Goal: Navigation & Orientation: Find specific page/section

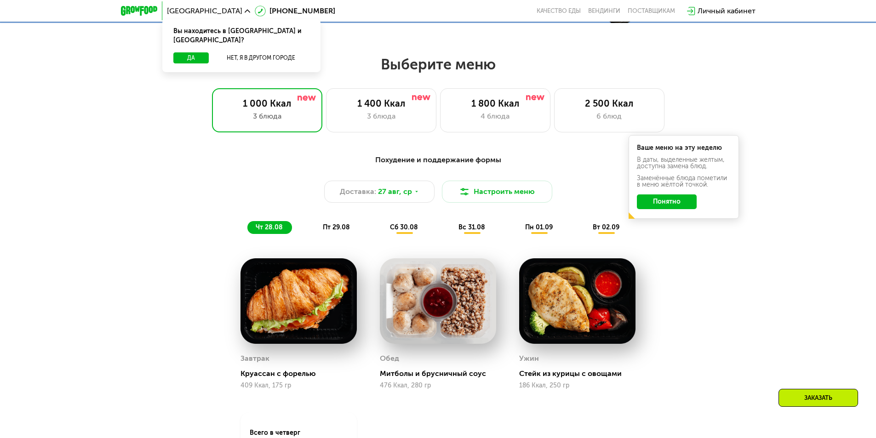
scroll to position [414, 0]
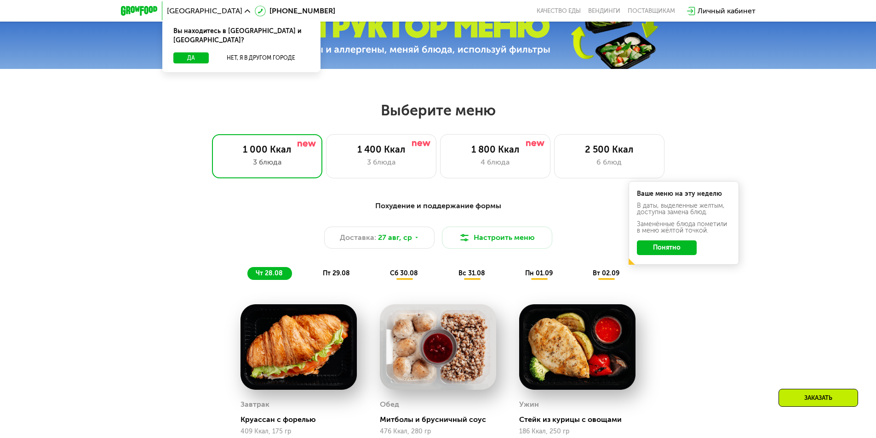
click at [194, 9] on div "[GEOGRAPHIC_DATA]" at bounding box center [208, 10] width 83 height 7
click at [239, 52] on button "Нет, я в другом городе" at bounding box center [260, 57] width 97 height 11
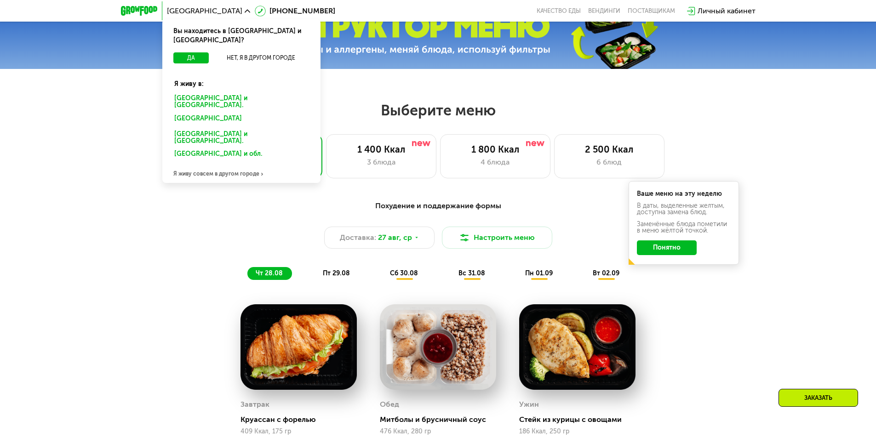
click at [227, 113] on div "[GEOGRAPHIC_DATA] и [GEOGRAPHIC_DATA]." at bounding box center [239, 120] width 143 height 15
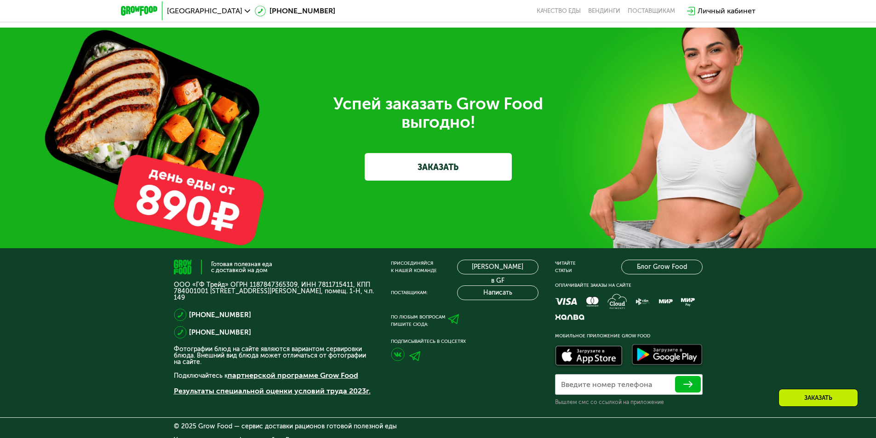
scroll to position [2874, 0]
